Goal: Task Accomplishment & Management: Use online tool/utility

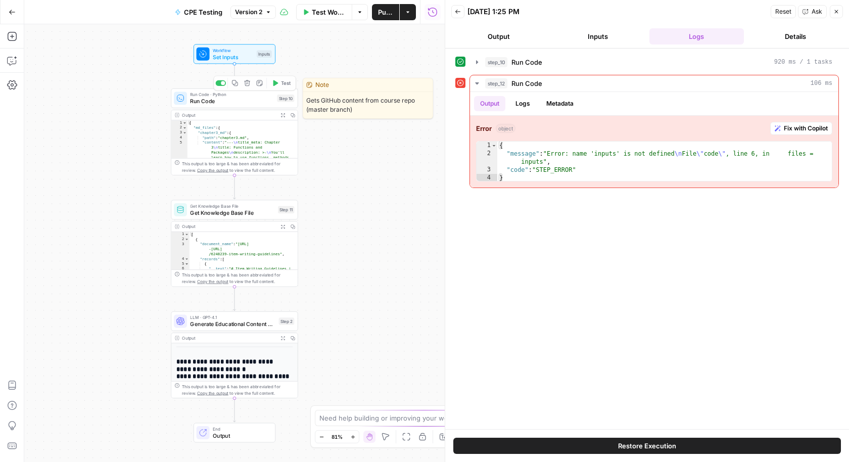
click at [245, 60] on span "Set Inputs" at bounding box center [233, 57] width 40 height 8
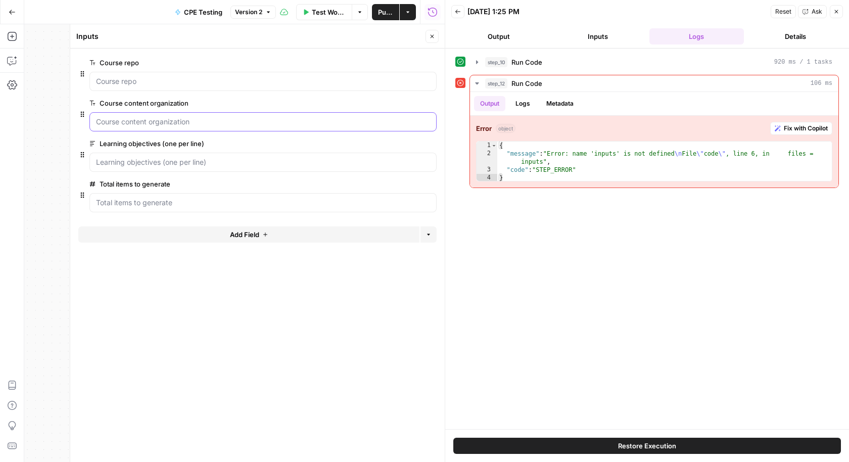
click at [154, 123] on organization "Course content organization" at bounding box center [263, 122] width 334 height 10
click at [53, 141] on div "Workflow Set Inputs Inputs Run Code · Python Run Code Step 10 Output Expand Out…" at bounding box center [234, 243] width 420 height 438
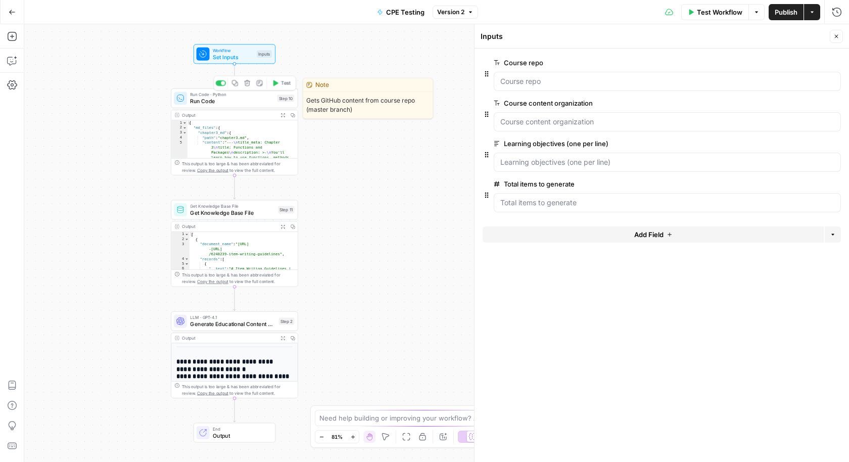
click at [210, 104] on span "Run Code" at bounding box center [231, 101] width 83 height 8
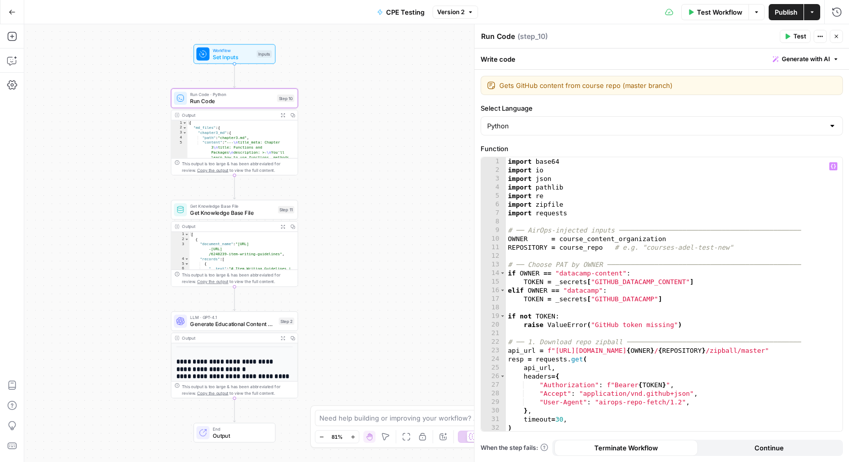
type textarea "**********"
click at [583, 249] on div "import base64 import io import json import pathlib import re import zipfile imp…" at bounding box center [674, 303] width 337 height 293
click at [219, 53] on span "Set Inputs" at bounding box center [233, 57] width 40 height 8
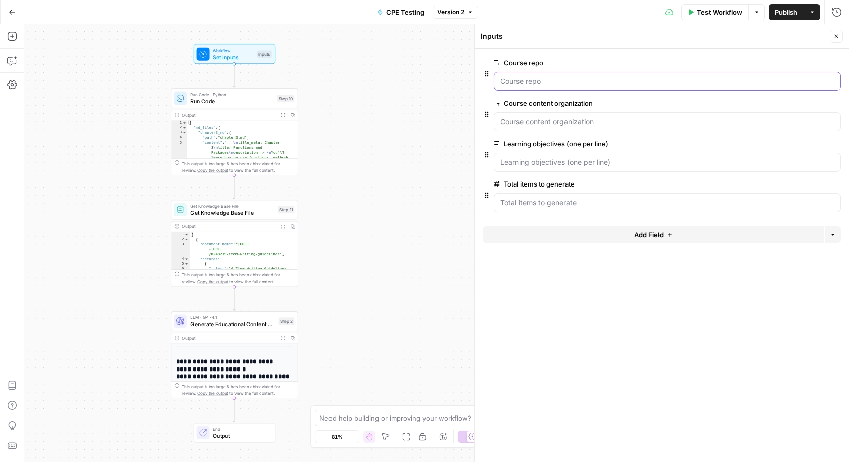
click at [550, 82] on repo "Course repo" at bounding box center [667, 81] width 334 height 10
click at [551, 122] on organization "Course content organization" at bounding box center [667, 122] width 334 height 10
type textarea "**********"
click at [231, 110] on div "Output Expand Output Copy" at bounding box center [234, 115] width 126 height 10
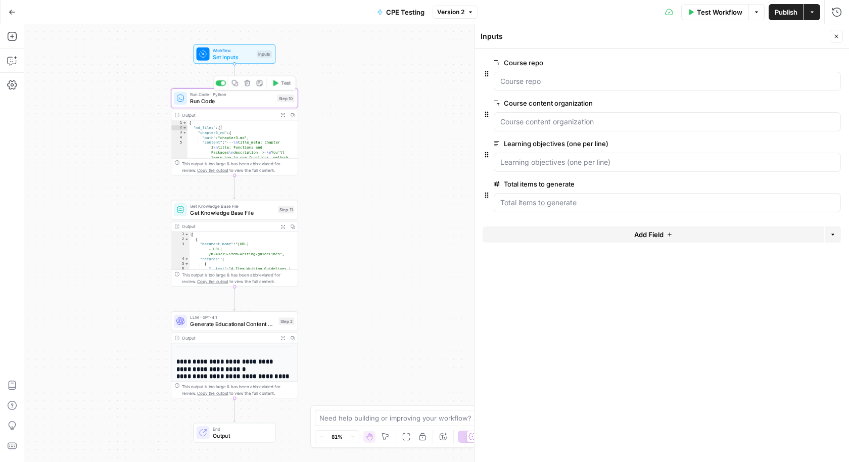
click at [233, 104] on span "Run Code" at bounding box center [231, 101] width 83 height 8
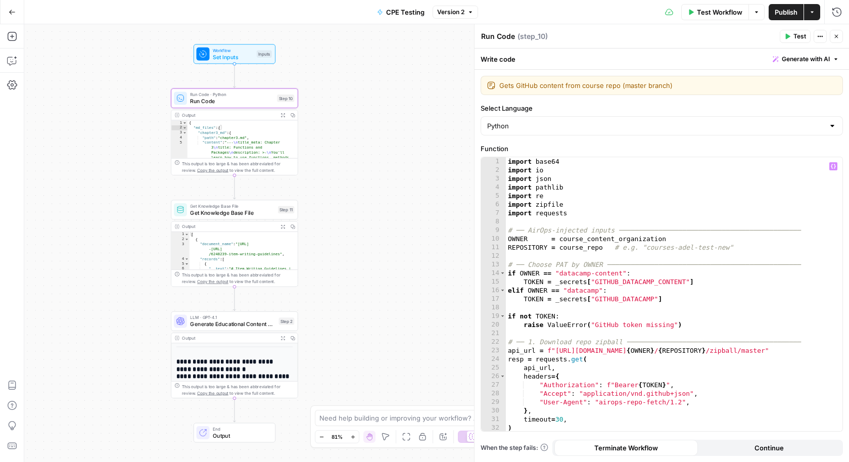
click at [611, 236] on div "import base64 import io import json import pathlib import re import zipfile imp…" at bounding box center [674, 303] width 337 height 293
click at [835, 164] on icon "button" at bounding box center [833, 166] width 5 height 5
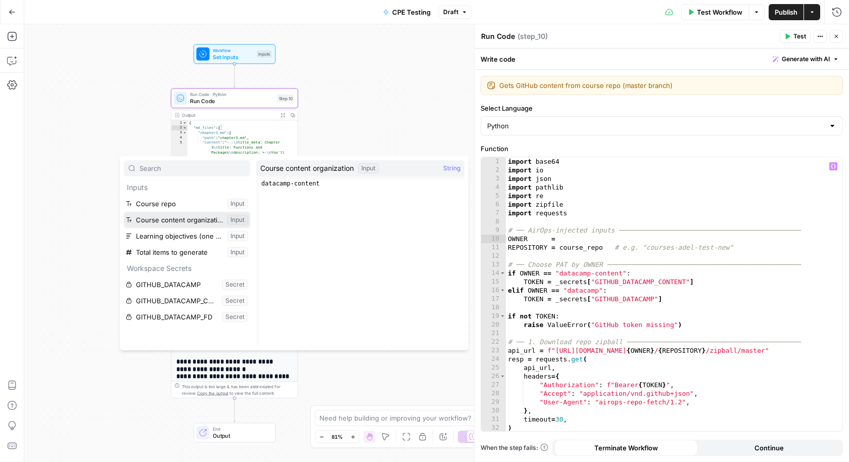
click at [168, 219] on button "Select variable Course content organization" at bounding box center [187, 220] width 126 height 16
type textarea "**********"
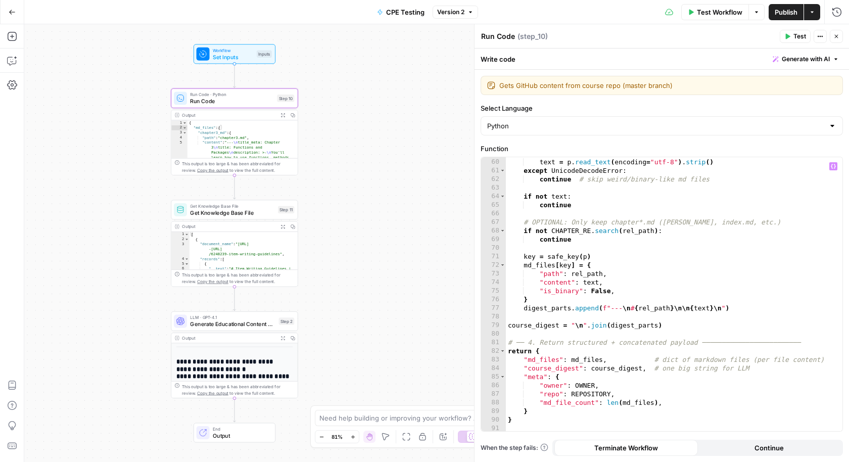
scroll to position [506, 0]
click at [790, 30] on button "Test" at bounding box center [795, 36] width 31 height 13
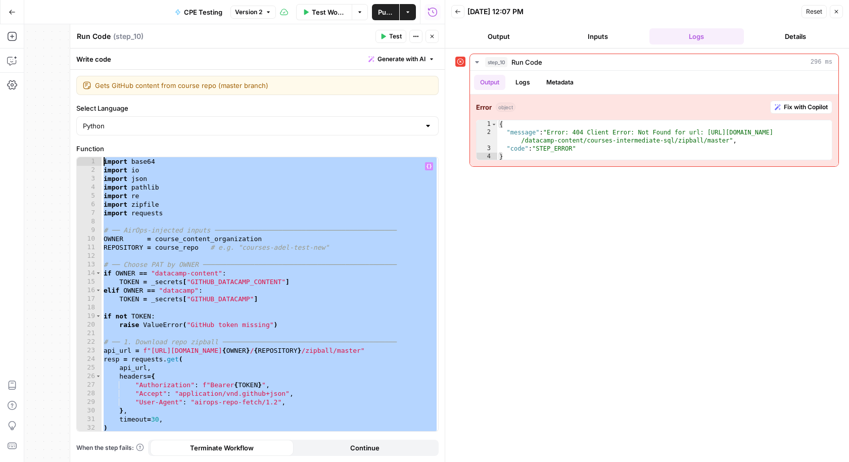
drag, startPoint x: 202, startPoint y: 391, endPoint x: 102, endPoint y: 151, distance: 259.5
click at [102, 151] on div "Function 1 2 3 4 5 6 7 8 9 10 11 12 13 14 15 16 17 18 19 20 21 22 23 24 25 26 2…" at bounding box center [257, 287] width 362 height 288
click at [319, 232] on div "import base64 import io import json import pathlib import re import zipfile imp…" at bounding box center [270, 303] width 337 height 293
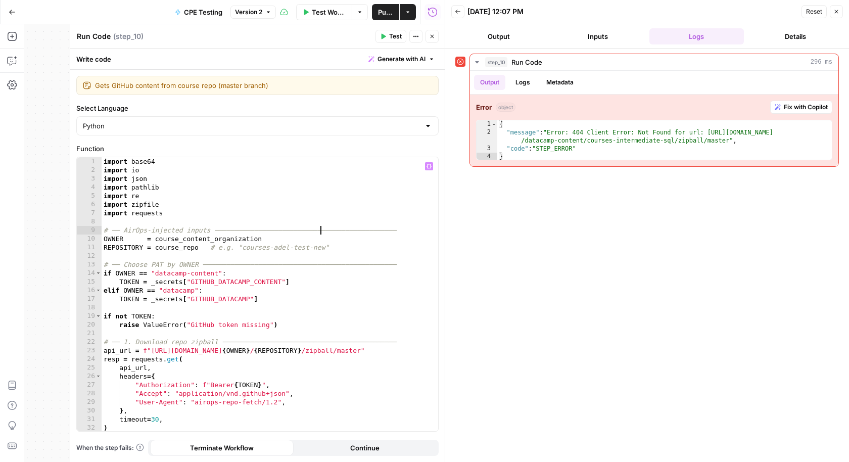
type textarea "*"
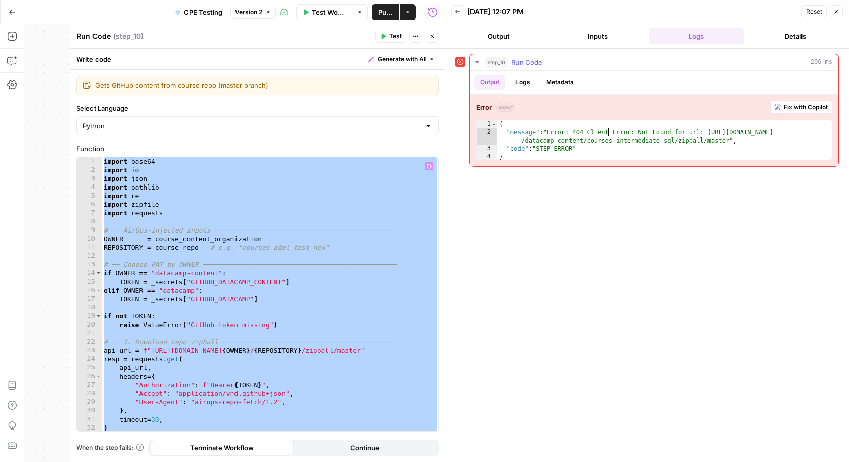
click at [608, 128] on div "{ "message" : "Error: 404 Client Error: Not Found for url: [URL][DOMAIN_NAME] /…" at bounding box center [664, 148] width 335 height 57
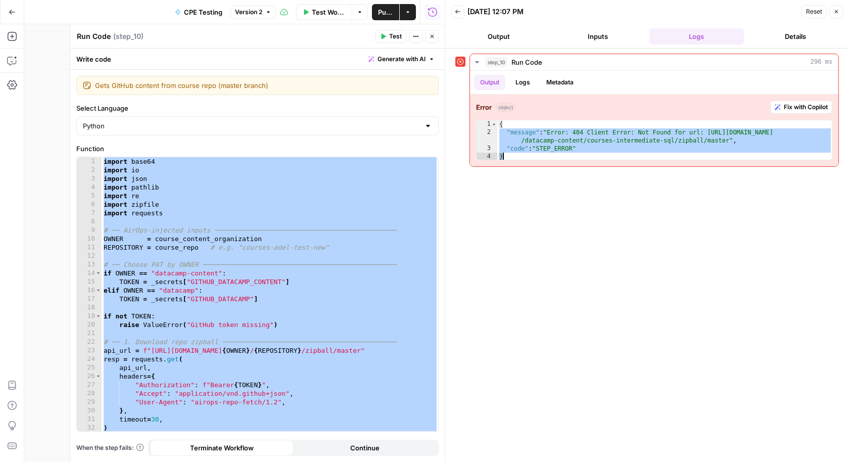
drag, startPoint x: 608, startPoint y: 128, endPoint x: 610, endPoint y: 166, distance: 37.9
click at [610, 166] on div "**********" at bounding box center [646, 255] width 383 height 403
click at [541, 155] on div "{ "message" : "Error: 404 Client Error: Not Found for url: [URL][DOMAIN_NAME] /…" at bounding box center [664, 148] width 335 height 57
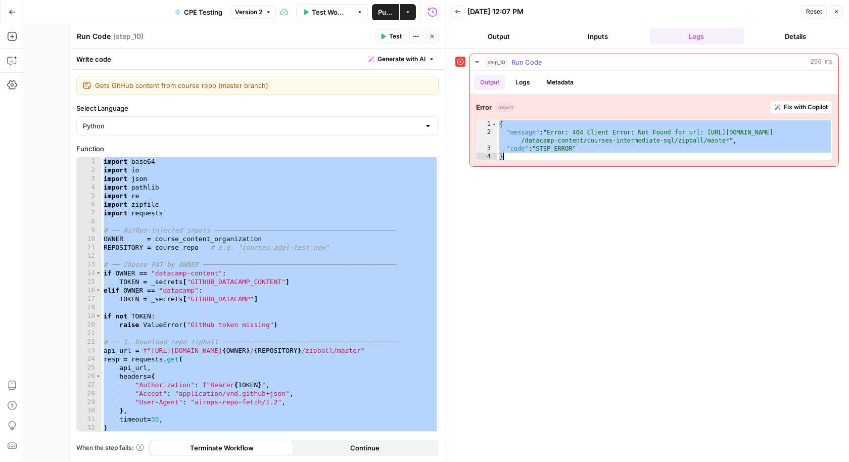
drag, startPoint x: 541, startPoint y: 155, endPoint x: 509, endPoint y: 134, distance: 37.3
click at [509, 134] on div "{ "message" : "Error: 404 Client Error: Not Found for url: [URL][DOMAIN_NAME] /…" at bounding box center [664, 148] width 335 height 57
type textarea "**********"
click at [579, 33] on button "Inputs" at bounding box center [597, 36] width 95 height 16
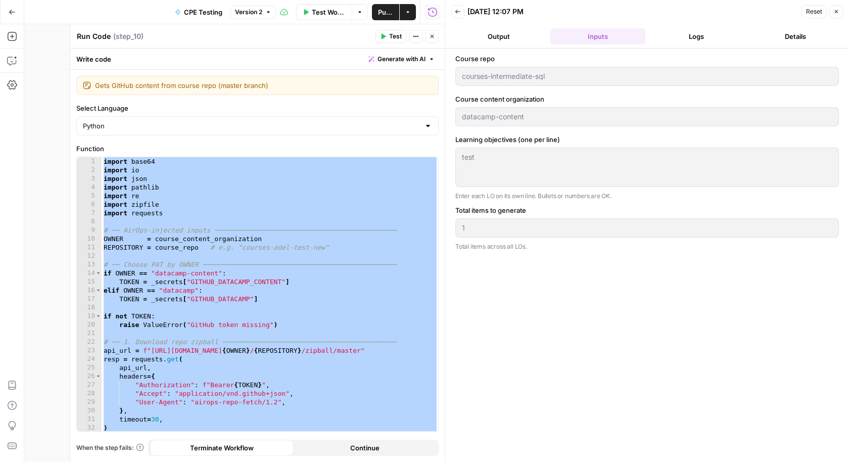
click at [515, 34] on button "Output" at bounding box center [498, 36] width 95 height 16
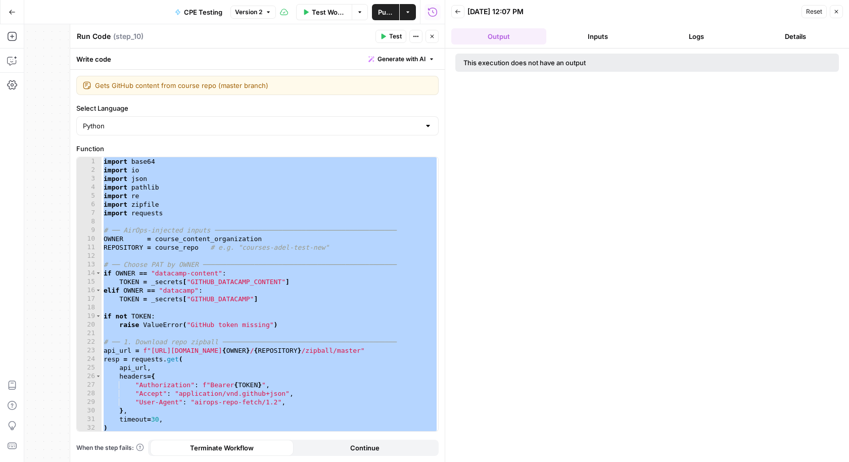
click at [570, 37] on button "Inputs" at bounding box center [597, 36] width 95 height 16
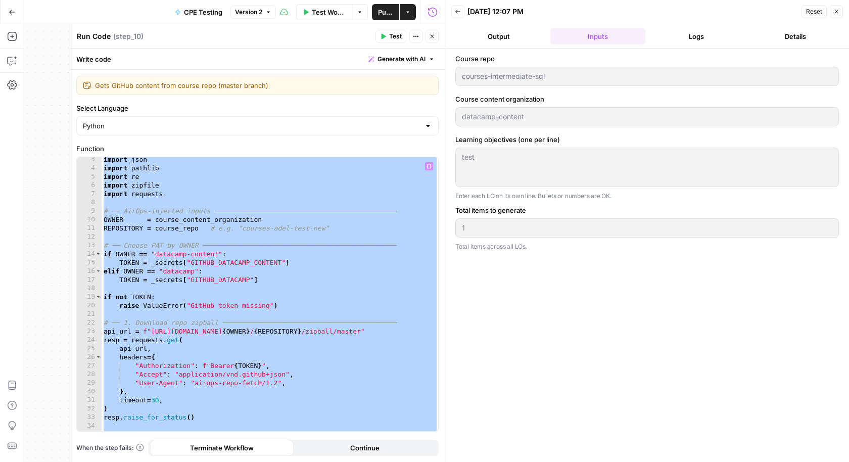
scroll to position [24, 0]
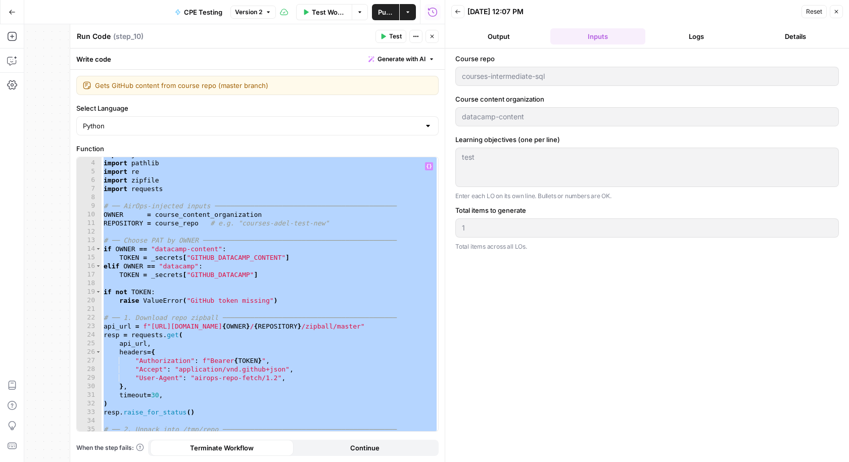
click at [396, 320] on div "import json import pathlib import re import zipfile import requests # ── AirOps…" at bounding box center [270, 296] width 337 height 293
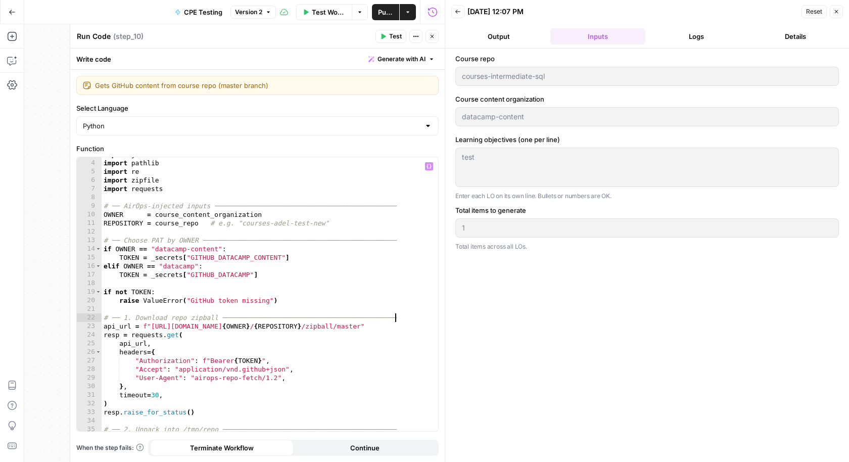
click at [396, 320] on div "import json import pathlib import re import zipfile import requests # ── AirOps…" at bounding box center [270, 296] width 337 height 293
click at [390, 326] on div "import json import pathlib import re import zipfile import requests # ── AirOps…" at bounding box center [270, 296] width 337 height 293
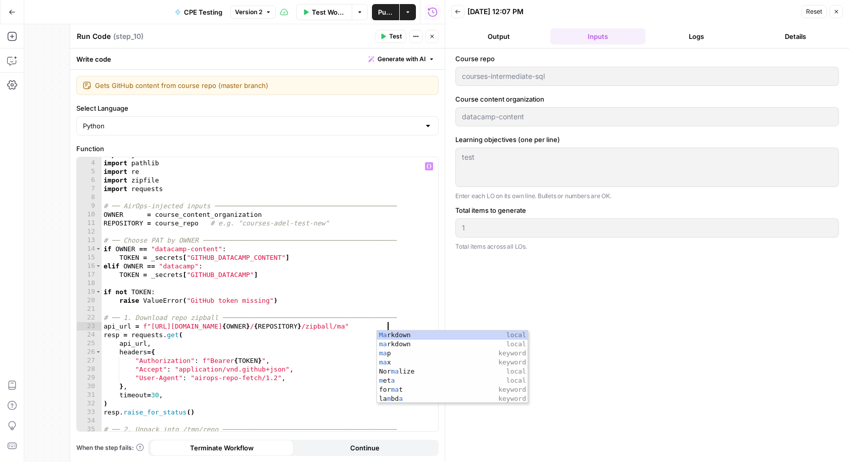
scroll to position [0, 22]
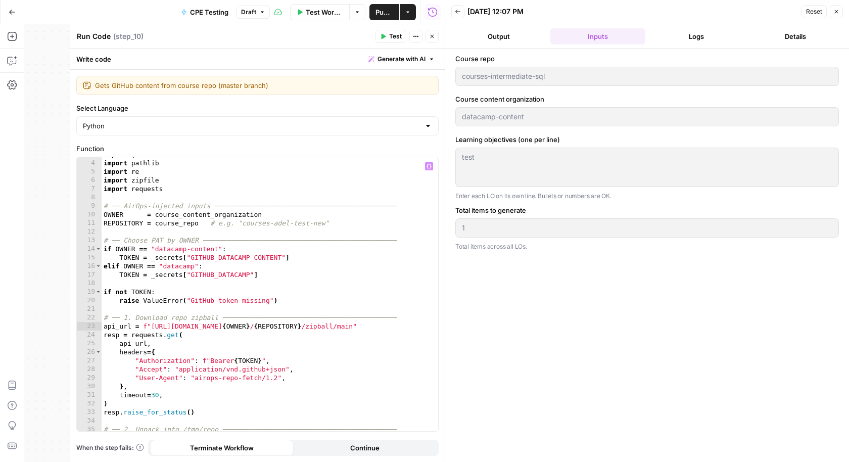
click at [836, 12] on icon "button" at bounding box center [837, 12] width 4 height 4
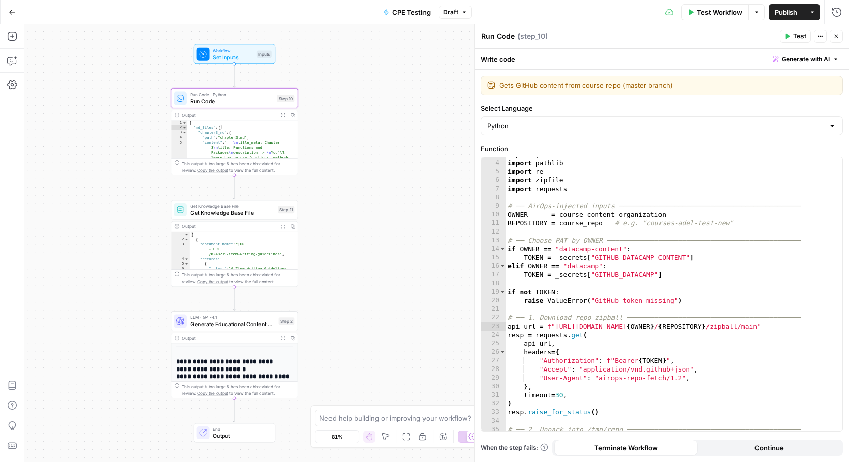
click at [787, 34] on icon "button" at bounding box center [788, 37] width 5 height 6
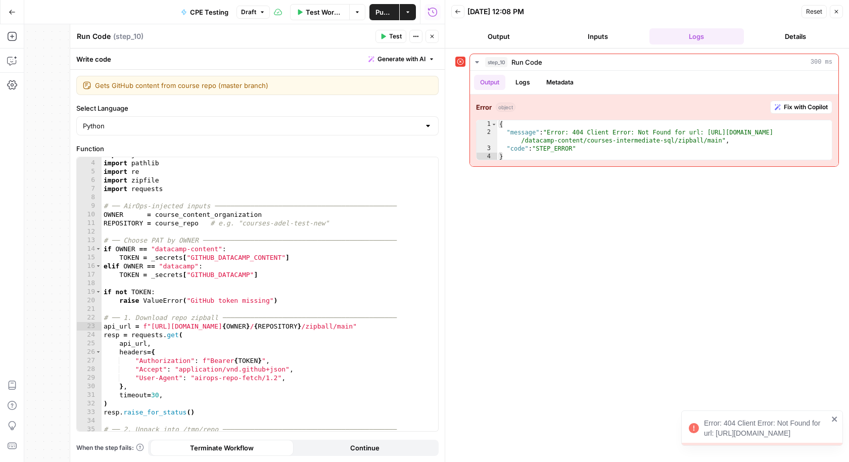
scroll to position [0, 22]
click at [309, 312] on div "import json import pathlib import re import zipfile import requests # ── AirOps…" at bounding box center [270, 296] width 337 height 293
click at [385, 321] on div "import json import pathlib import re import zipfile import requests # ── AirOps…" at bounding box center [270, 296] width 337 height 293
type textarea "**********"
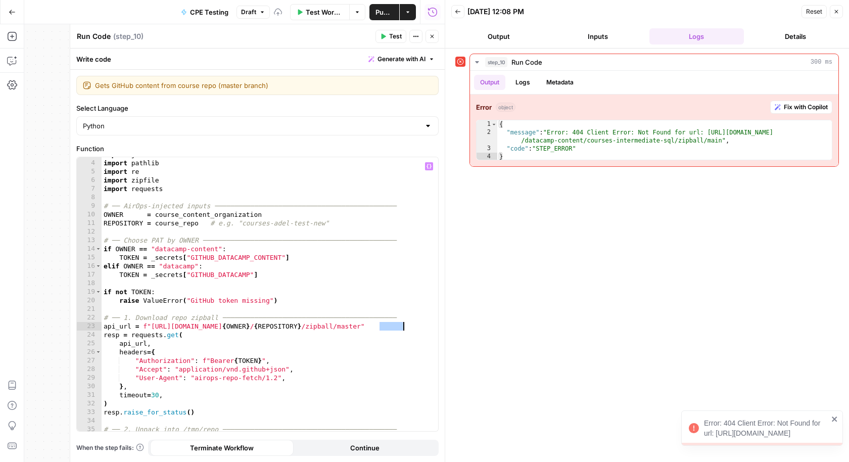
scroll to position [56, 0]
